Goal: Transaction & Acquisition: Book appointment/travel/reservation

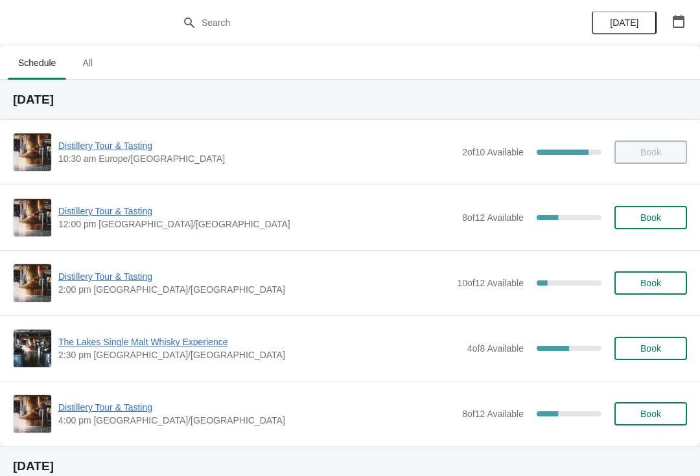
click at [125, 213] on span "Distillery Tour & Tasting" at bounding box center [256, 211] width 397 height 13
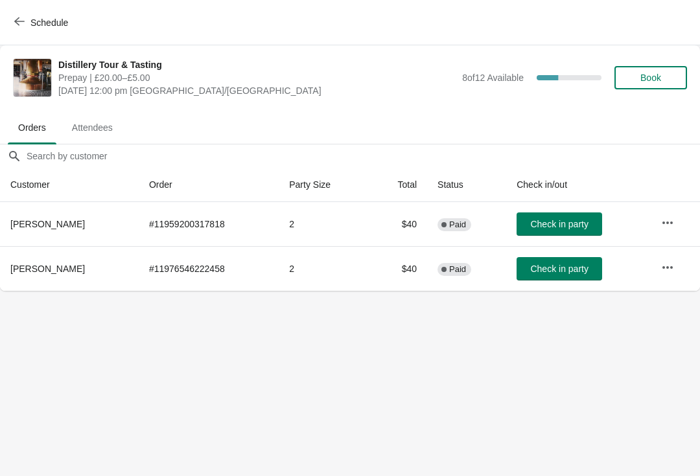
click at [587, 226] on span "Check in party" at bounding box center [559, 224] width 58 height 10
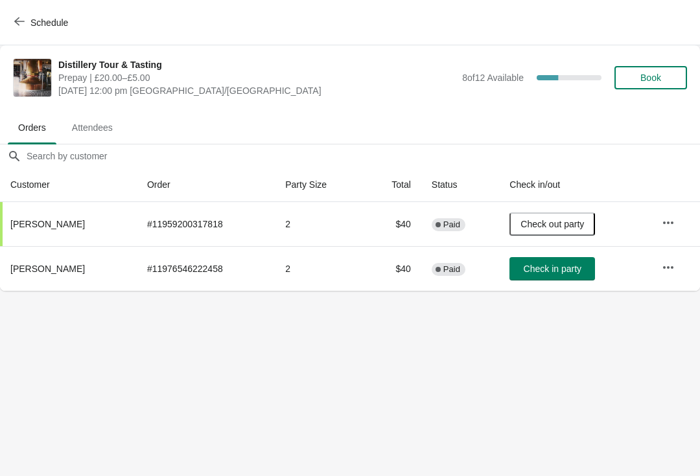
click at [572, 268] on span "Check in party" at bounding box center [553, 269] width 58 height 10
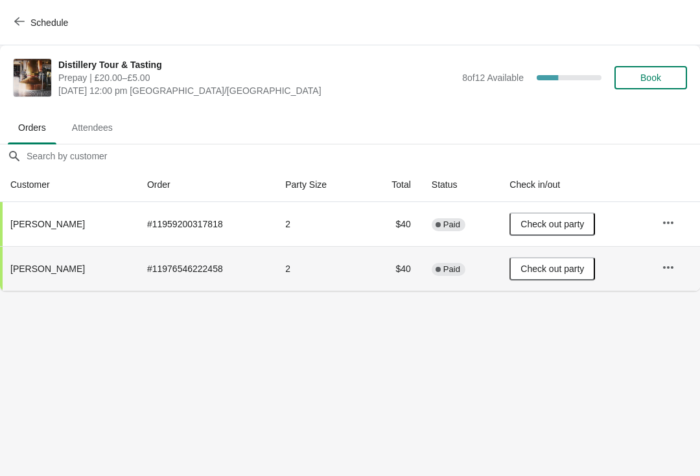
click at [31, 14] on button "Schedule" at bounding box center [42, 22] width 72 height 23
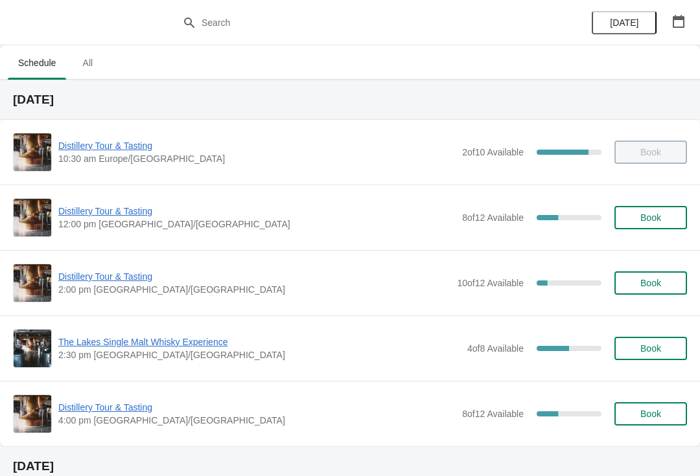
click at [126, 205] on span "Distillery Tour & Tasting" at bounding box center [256, 211] width 397 height 13
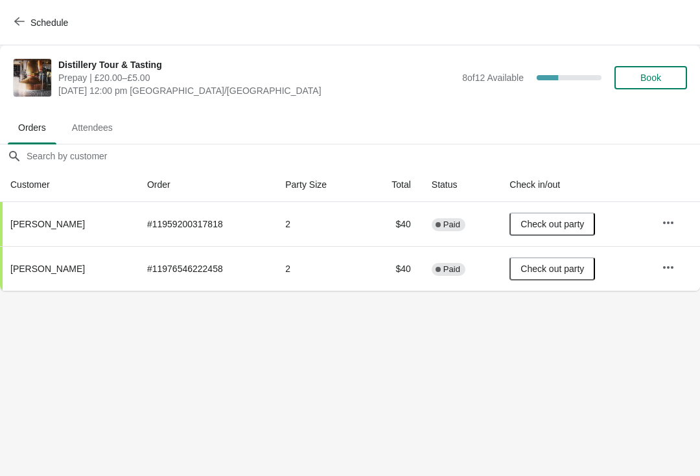
click at [643, 73] on span "Book" at bounding box center [650, 78] width 21 height 10
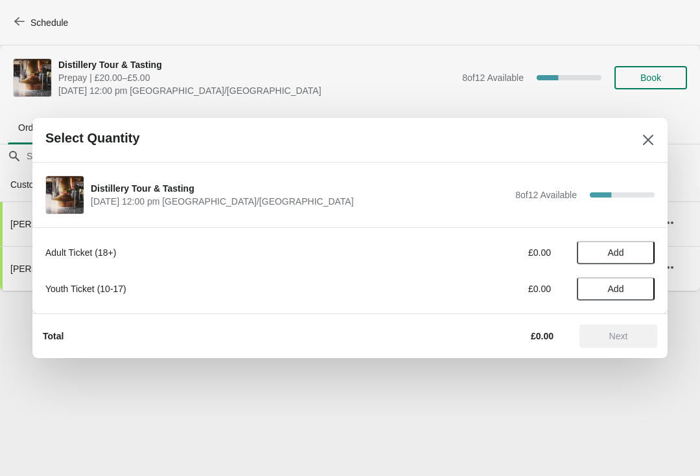
click at [641, 292] on span "Add" at bounding box center [615, 289] width 54 height 10
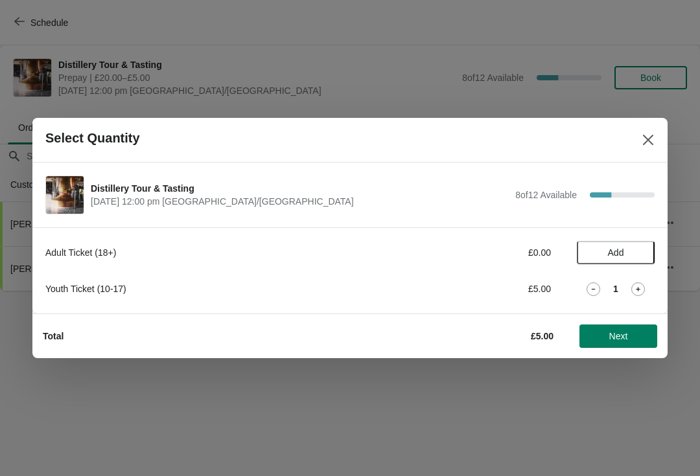
click at [642, 288] on icon at bounding box center [638, 290] width 14 height 14
click at [635, 247] on button "Add" at bounding box center [616, 252] width 78 height 23
click at [640, 250] on icon at bounding box center [638, 253] width 14 height 14
click at [646, 247] on div "2" at bounding box center [616, 253] width 78 height 14
click at [640, 250] on icon at bounding box center [638, 253] width 14 height 14
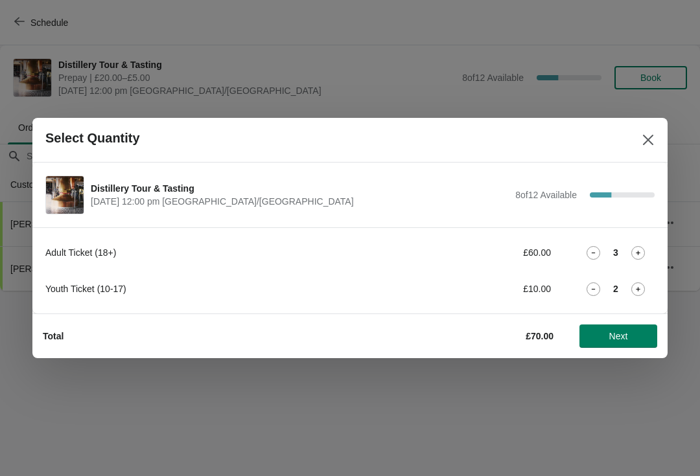
click at [641, 253] on icon at bounding box center [638, 253] width 14 height 14
click at [638, 332] on span "Next" at bounding box center [618, 336] width 57 height 10
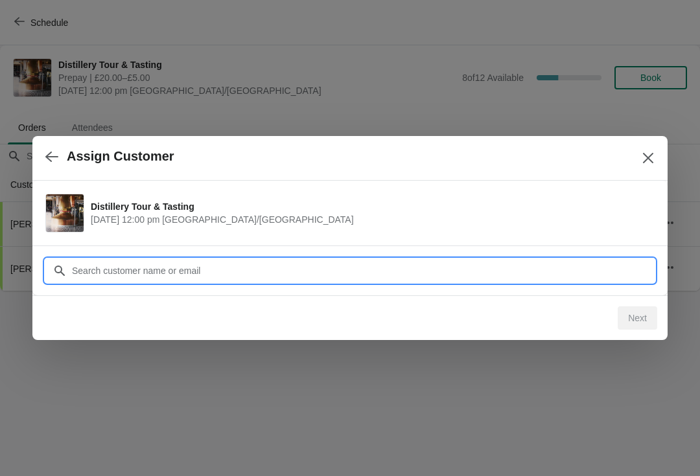
click at [418, 275] on input "Customer" at bounding box center [362, 270] width 583 height 23
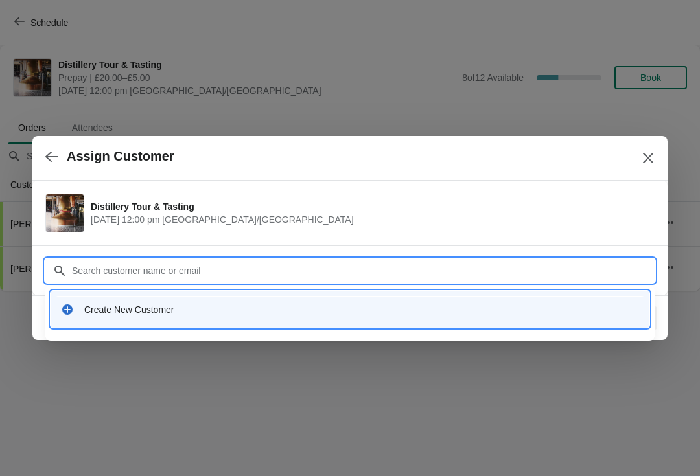
click at [192, 307] on div "Create New Customer" at bounding box center [361, 309] width 555 height 13
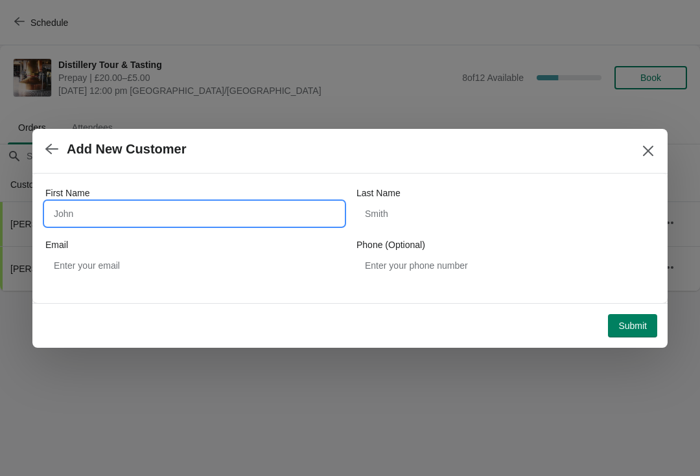
click at [140, 207] on input "First Name" at bounding box center [194, 213] width 298 height 23
type input "Joyce"
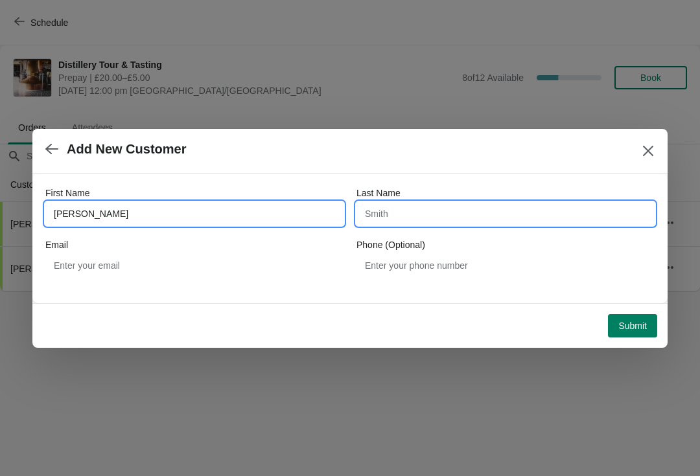
click at [436, 205] on input "Last Name" at bounding box center [505, 213] width 298 height 23
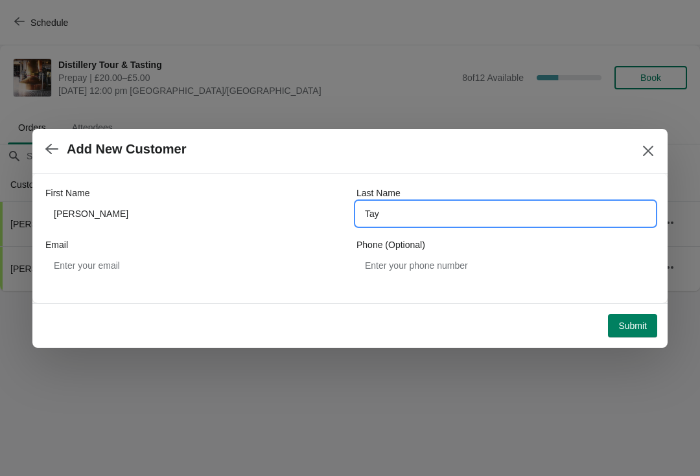
type input "Tay"
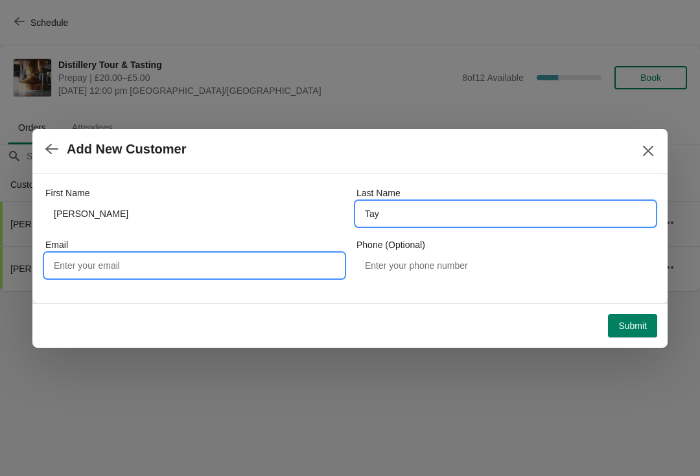
click at [164, 254] on input "Email" at bounding box center [194, 265] width 298 height 23
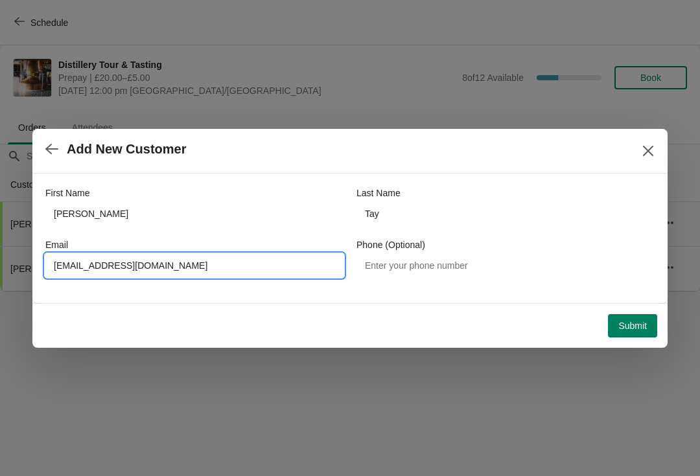
type input "jzy.tay@gmail.com"
click at [647, 322] on button "Submit" at bounding box center [632, 325] width 49 height 23
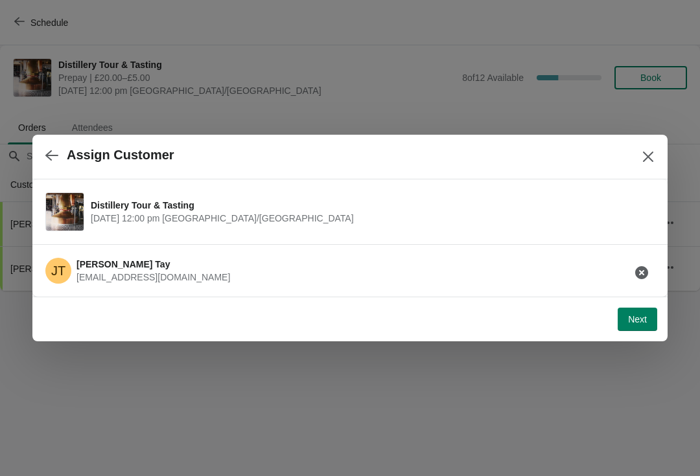
click at [635, 312] on button "Next" at bounding box center [638, 319] width 40 height 23
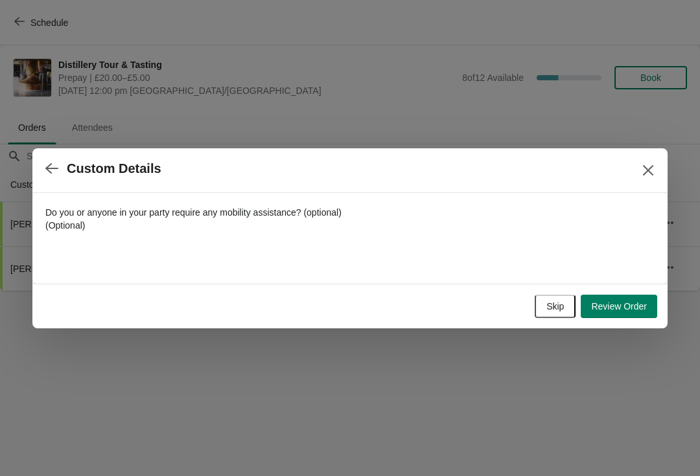
click at [629, 305] on span "Review Order" at bounding box center [619, 306] width 56 height 10
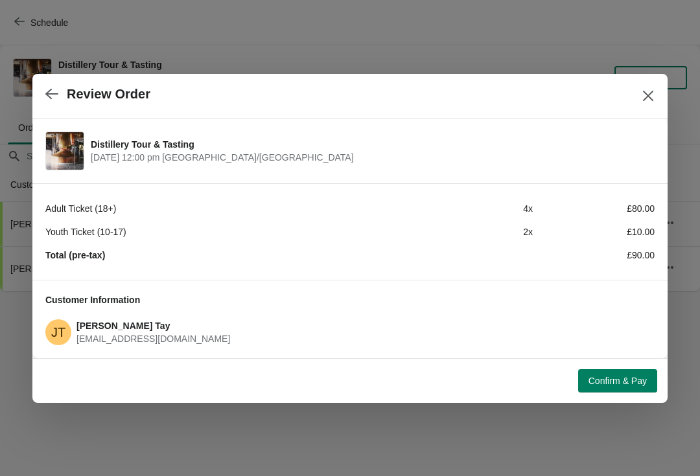
click at [620, 378] on span "Confirm & Pay" at bounding box center [617, 381] width 58 height 10
